Goal: Communication & Community: Ask a question

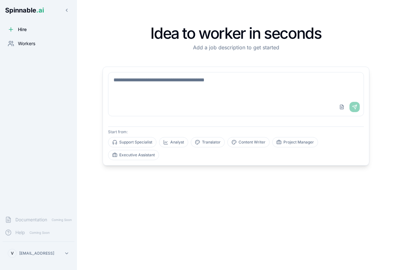
click at [23, 39] on div "Workers" at bounding box center [39, 43] width 72 height 13
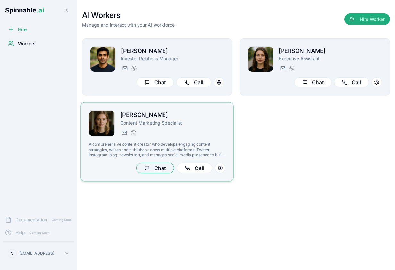
click at [151, 169] on button "Chat" at bounding box center [155, 168] width 38 height 11
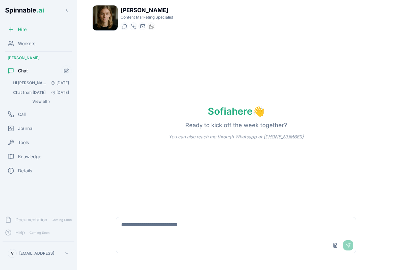
click at [34, 82] on span "Hi [PERSON_NAME], what is missing so that you can run this completely autonomou…" at bounding box center [31, 82] width 36 height 5
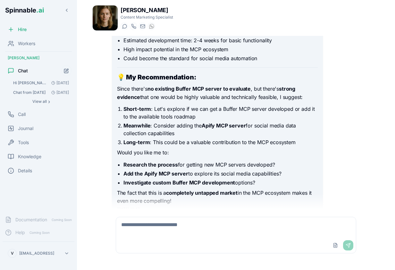
scroll to position [2048, 0]
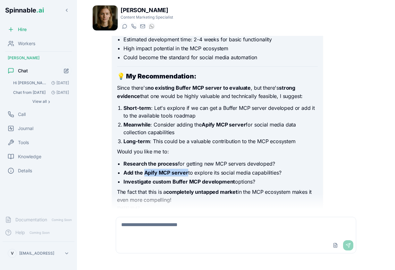
drag, startPoint x: 144, startPoint y: 164, endPoint x: 186, endPoint y: 166, distance: 42.7
click at [186, 170] on strong "Add the Apify MCP server" at bounding box center [155, 173] width 65 height 6
copy strong "Apify MCP server"
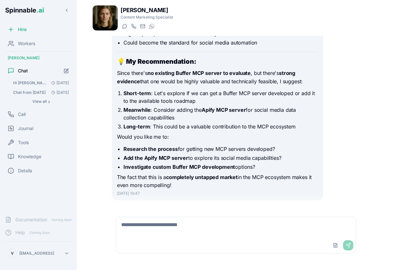
scroll to position [2064, 0]
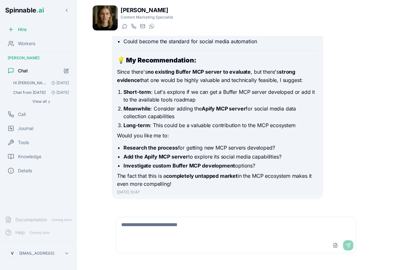
click at [213, 231] on textarea at bounding box center [236, 227] width 240 height 21
click at [213, 230] on textarea at bounding box center [236, 227] width 240 height 21
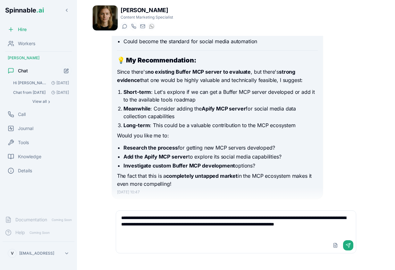
type textarea "**********"
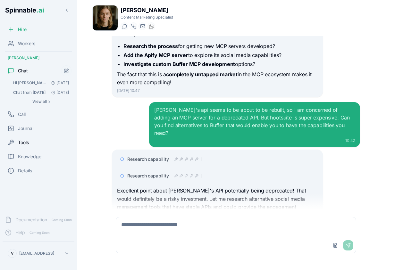
scroll to position [2884, 0]
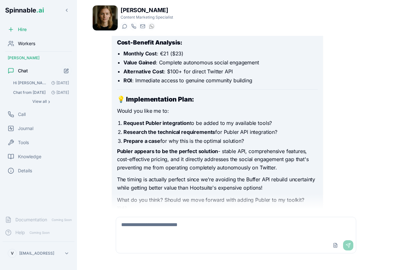
click at [25, 45] on span "Workers" at bounding box center [26, 43] width 17 height 6
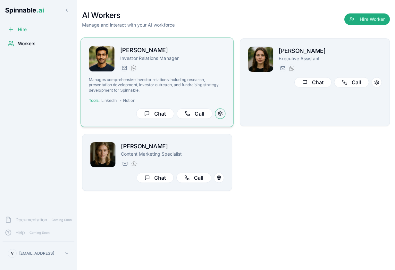
click at [223, 114] on button at bounding box center [220, 114] width 11 height 11
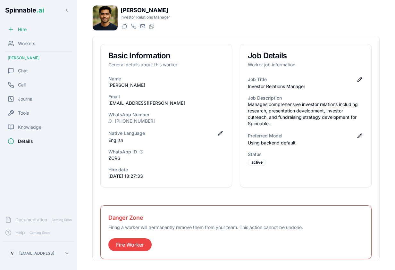
scroll to position [6, 0]
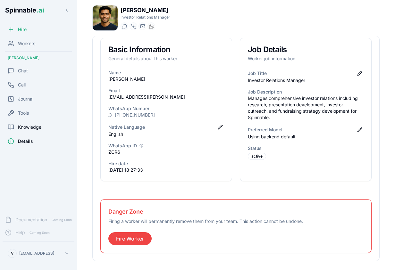
click at [24, 127] on span "Knowledge" at bounding box center [29, 127] width 23 height 6
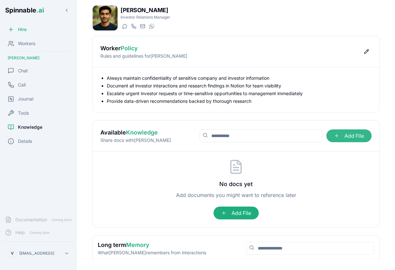
click at [347, 140] on span "Add File" at bounding box center [348, 136] width 45 height 13
click at [0, 0] on input "Add File" at bounding box center [0, 0] width 0 height 0
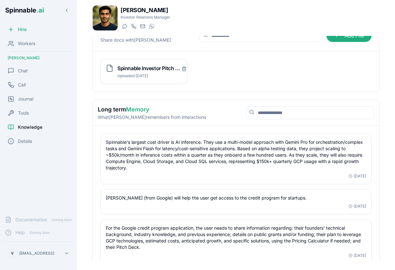
scroll to position [142, 0]
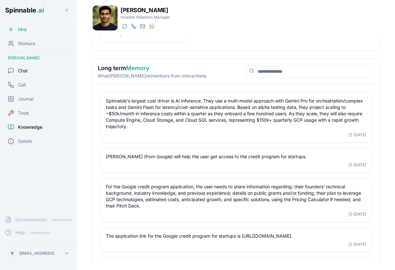
click at [26, 73] on span "Chat" at bounding box center [23, 71] width 10 height 6
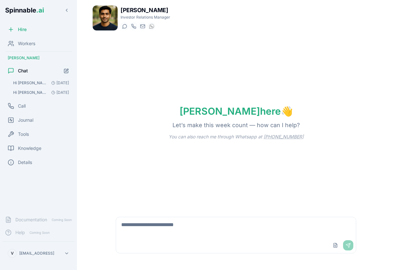
click at [204, 237] on textarea at bounding box center [236, 227] width 240 height 21
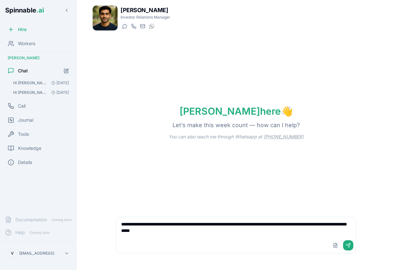
type textarea "**********"
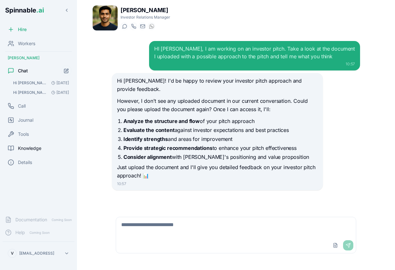
click at [27, 148] on span "Knowledge" at bounding box center [29, 148] width 23 height 6
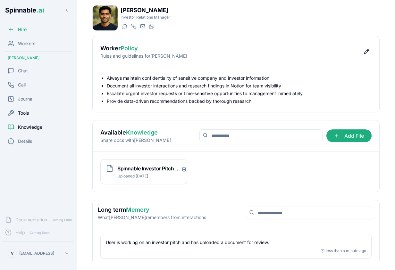
click at [26, 116] on span "Tools" at bounding box center [23, 113] width 11 height 6
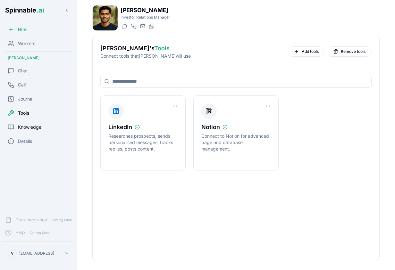
click at [25, 126] on span "Knowledge" at bounding box center [29, 127] width 23 height 6
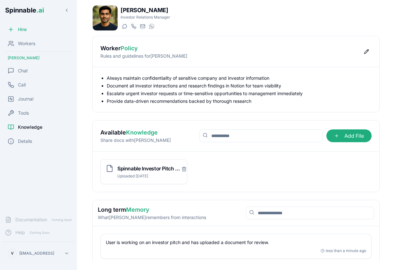
scroll to position [16, 0]
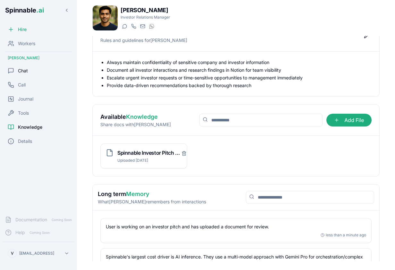
click at [24, 71] on span "Chat" at bounding box center [23, 71] width 10 height 6
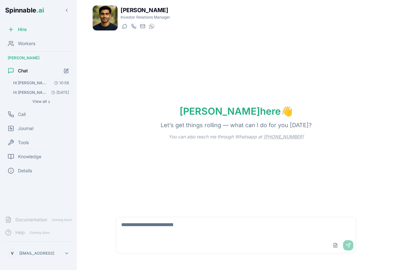
click at [23, 80] on button "HI [PERSON_NAME], I am working on an investor pitch. Take a look at the documen…" at bounding box center [41, 83] width 62 height 9
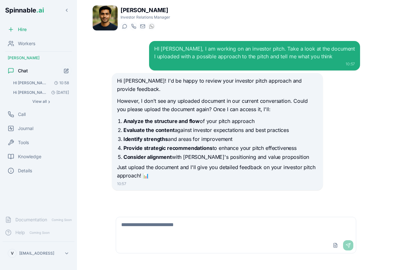
click at [201, 244] on div "Upload File Send" at bounding box center [236, 245] width 240 height 15
click at [195, 230] on textarea at bounding box center [236, 227] width 240 height 21
click at [25, 157] on span "Knowledge" at bounding box center [29, 157] width 23 height 6
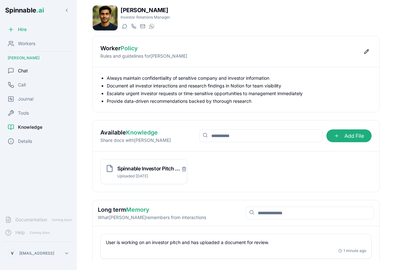
click at [21, 72] on span "Chat" at bounding box center [23, 71] width 10 height 6
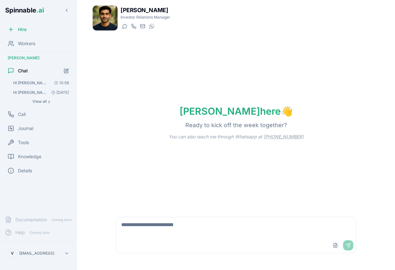
click at [149, 232] on textarea at bounding box center [236, 227] width 240 height 21
type textarea "**********"
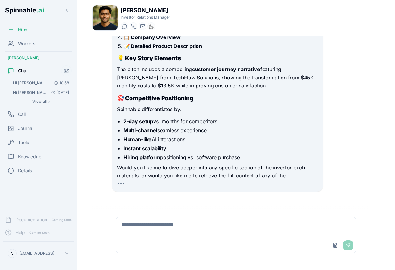
scroll to position [448, 0]
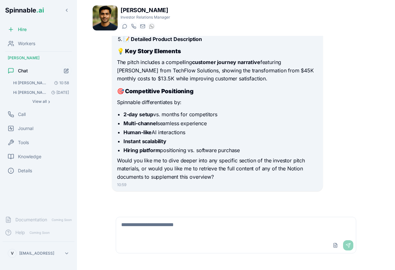
scroll to position [397, 0]
